Goal: Check status: Check status

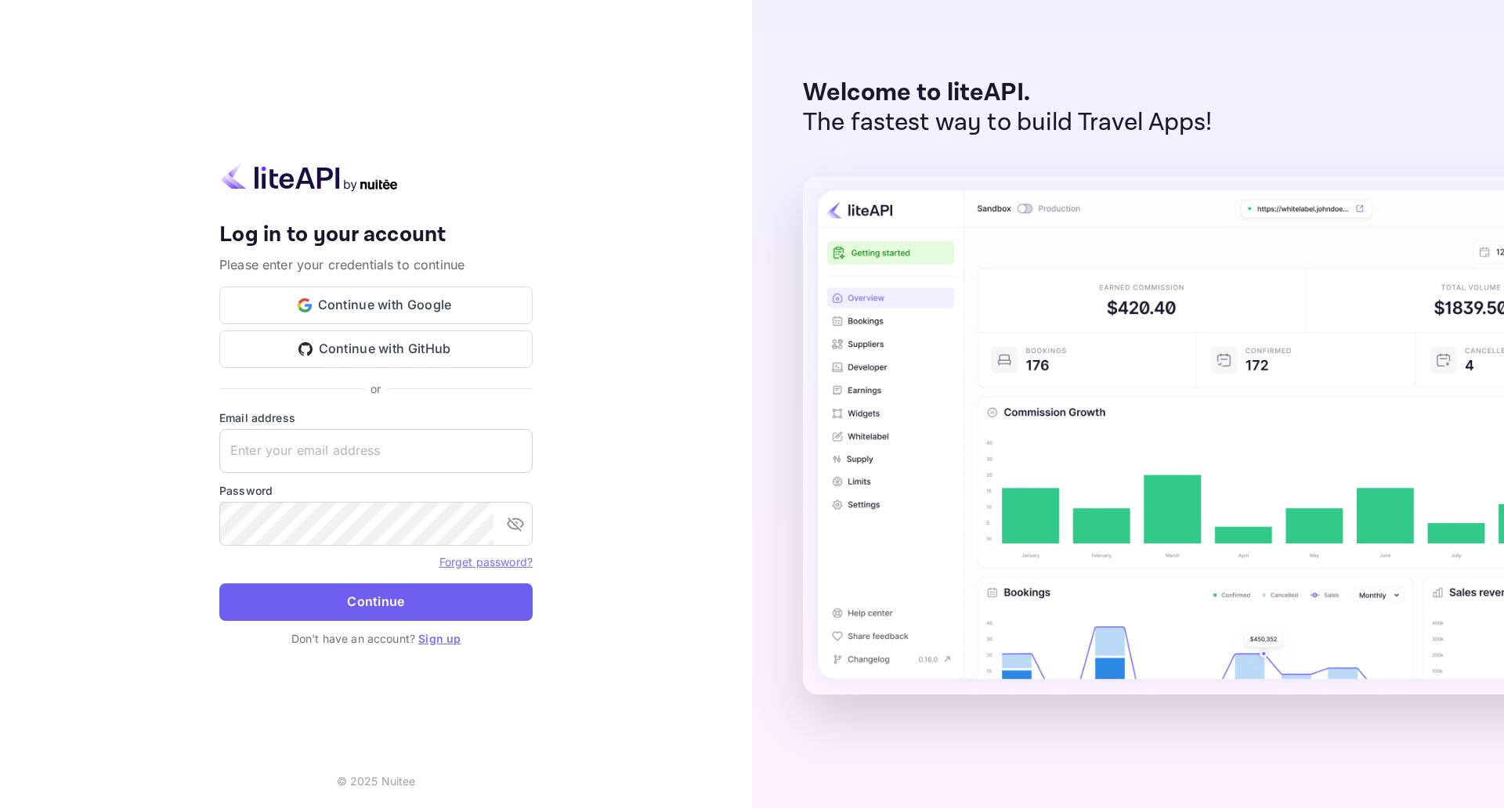
type input "[EMAIL_ADDRESS][DOMAIN_NAME]"
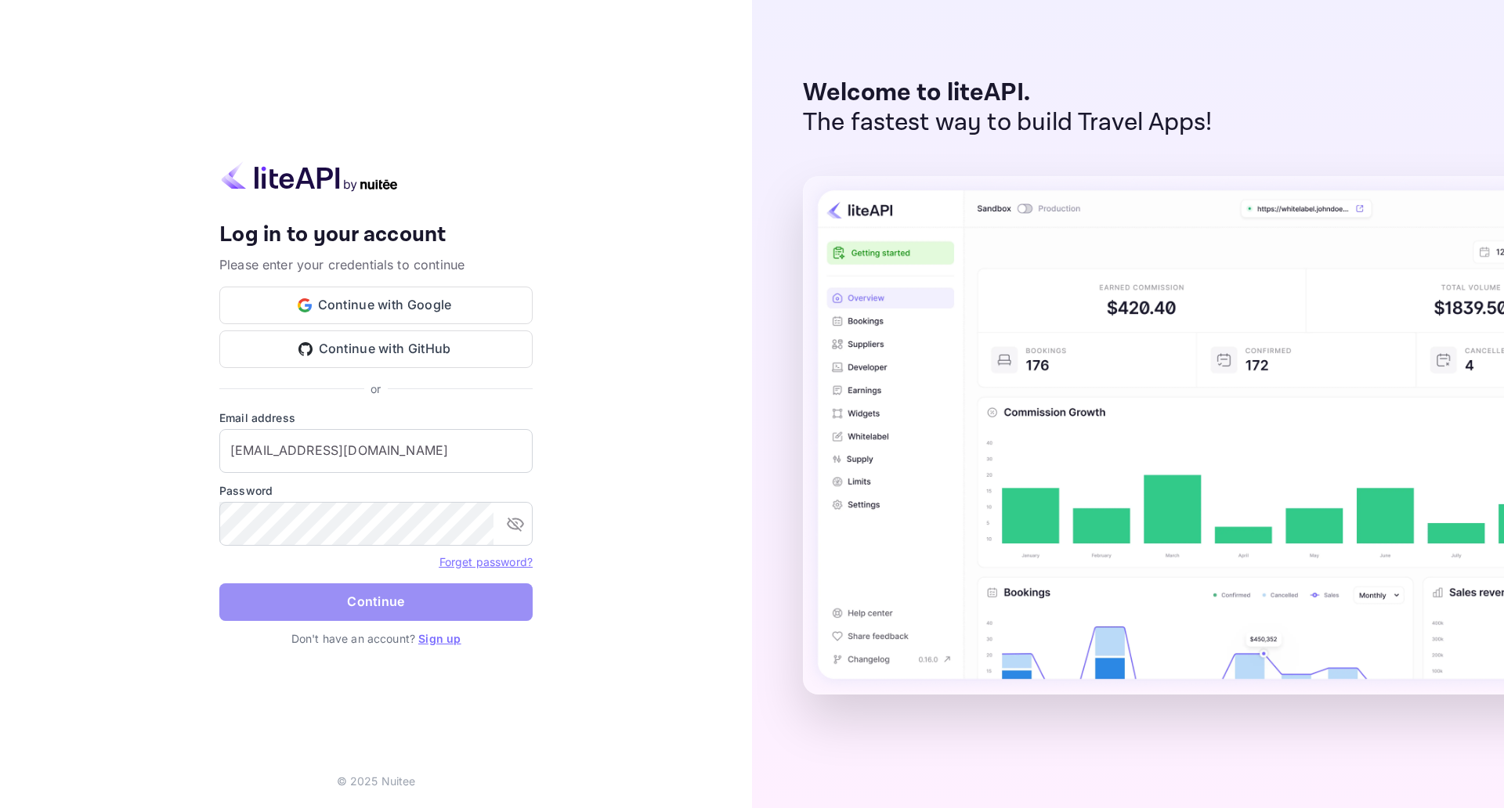
click at [471, 613] on button "Continue" at bounding box center [375, 603] width 313 height 38
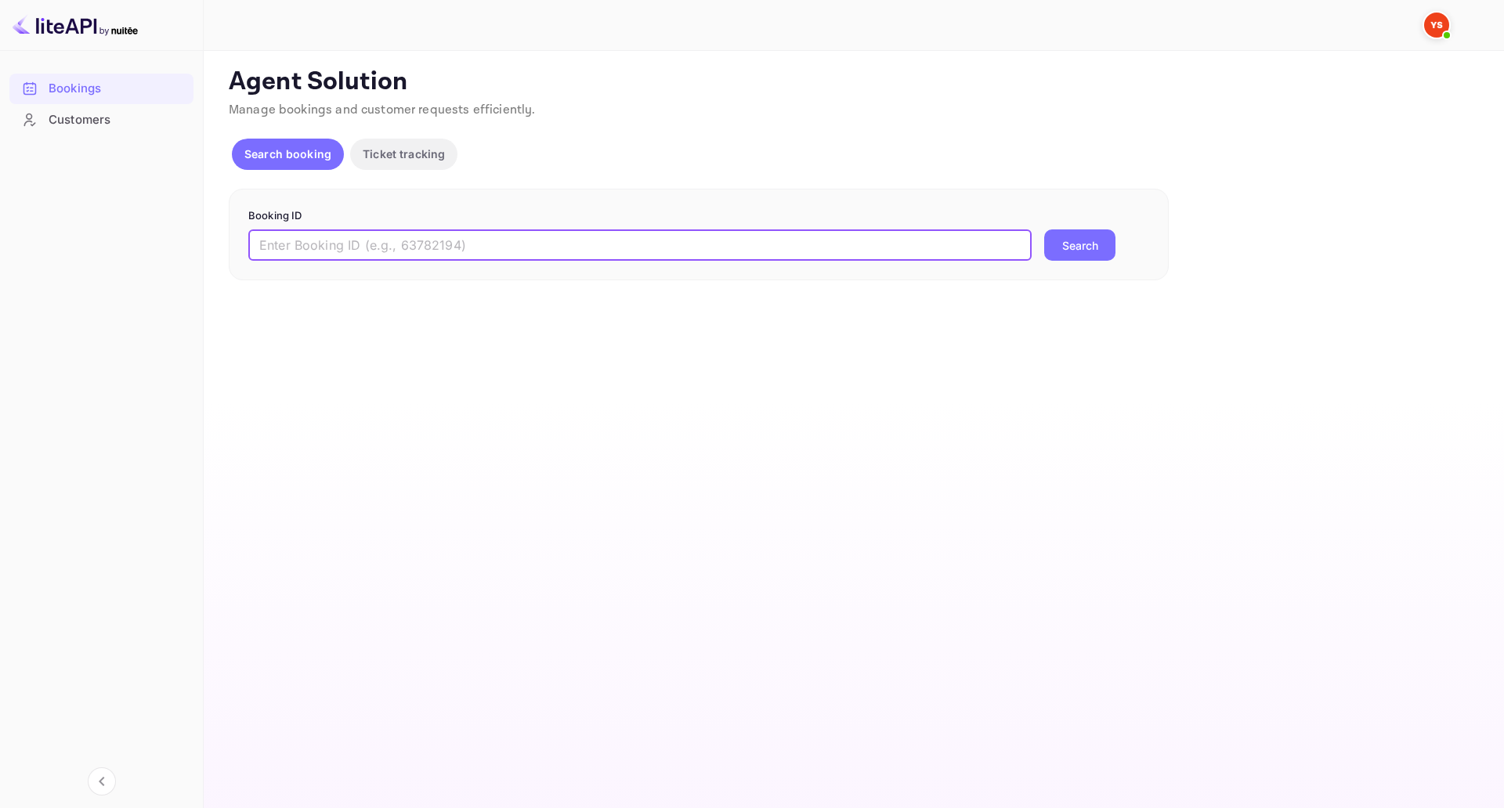
click at [779, 260] on input "text" at bounding box center [639, 245] width 783 height 31
paste input "8485485"
click at [1044, 230] on button "Search" at bounding box center [1079, 245] width 71 height 31
type input "84854853"
